Goal: Transaction & Acquisition: Download file/media

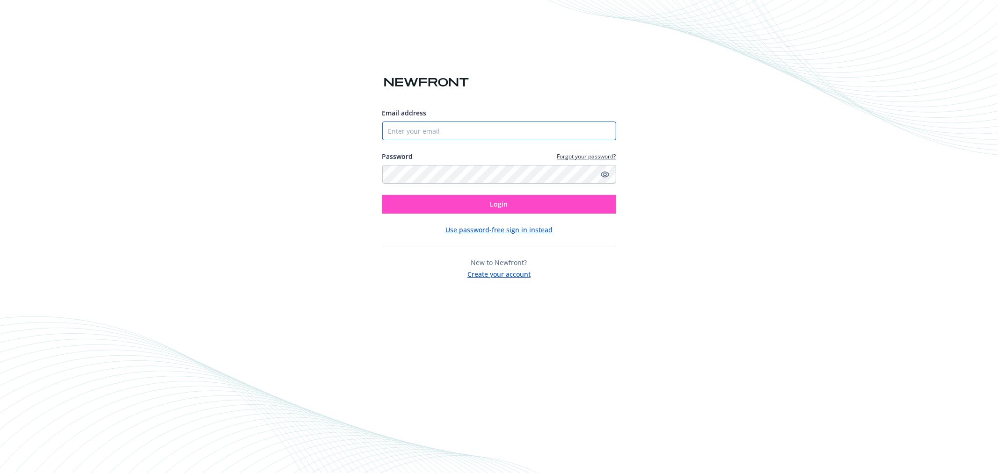
type input "[PERSON_NAME][EMAIL_ADDRESS][DOMAIN_NAME]"
click at [481, 204] on button "Login" at bounding box center [499, 204] width 234 height 19
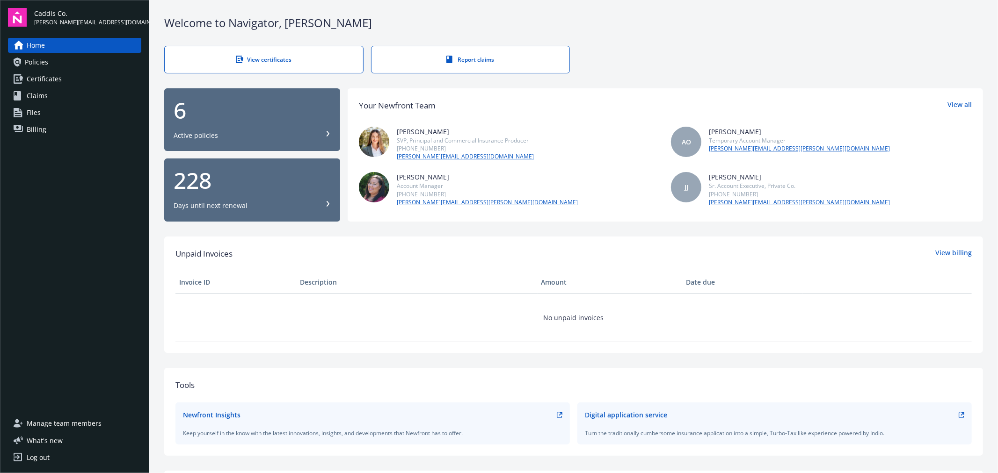
click at [36, 83] on span "Certificates" at bounding box center [44, 79] width 35 height 15
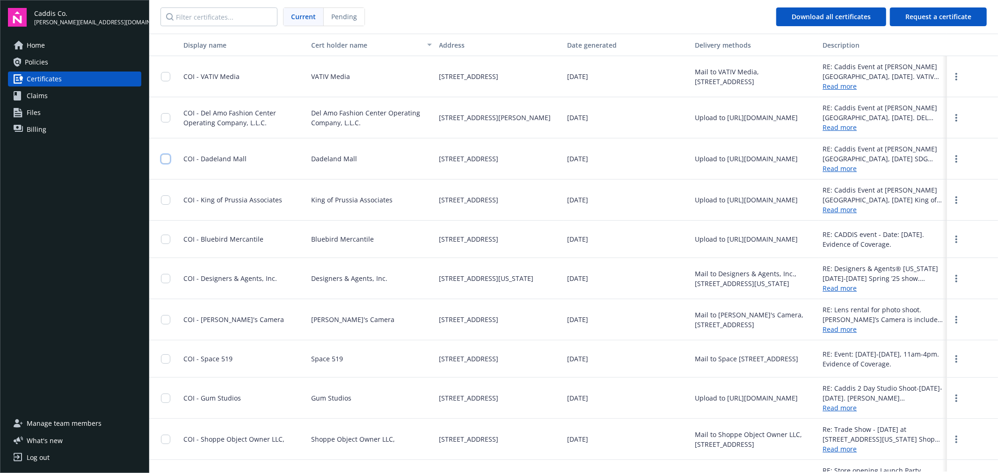
click at [165, 158] on input "checkbox" at bounding box center [165, 158] width 9 height 9
click at [166, 202] on input "checkbox" at bounding box center [165, 200] width 9 height 9
click at [484, 455] on span "Download certificates" at bounding box center [477, 452] width 70 height 9
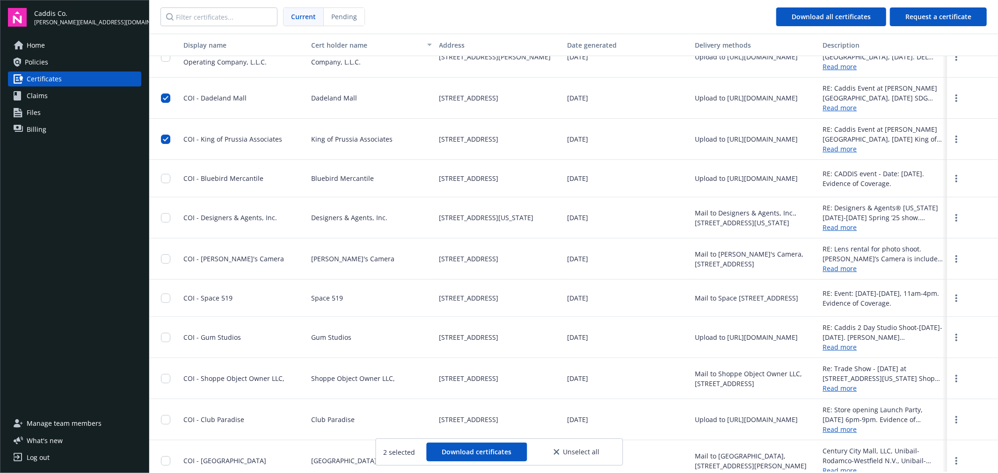
scroll to position [105, 0]
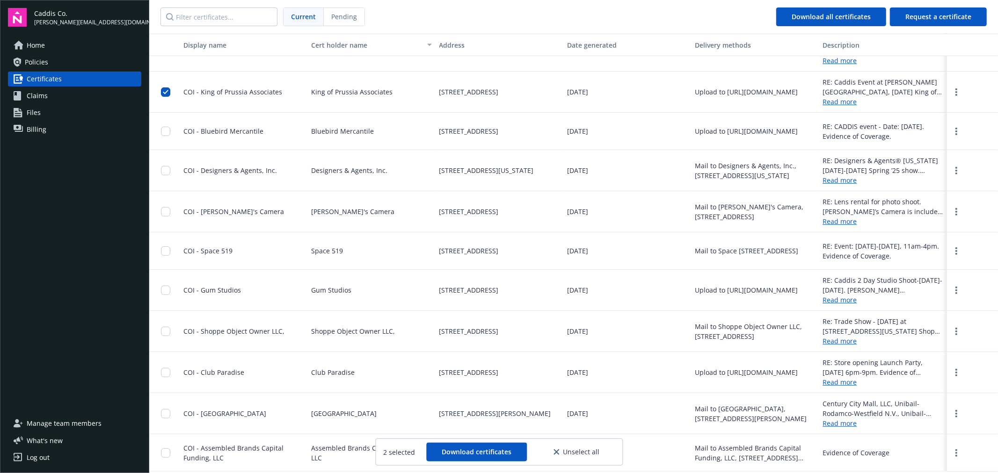
click at [574, 455] on span "Unselect all" at bounding box center [581, 452] width 36 height 7
